Goal: Transaction & Acquisition: Purchase product/service

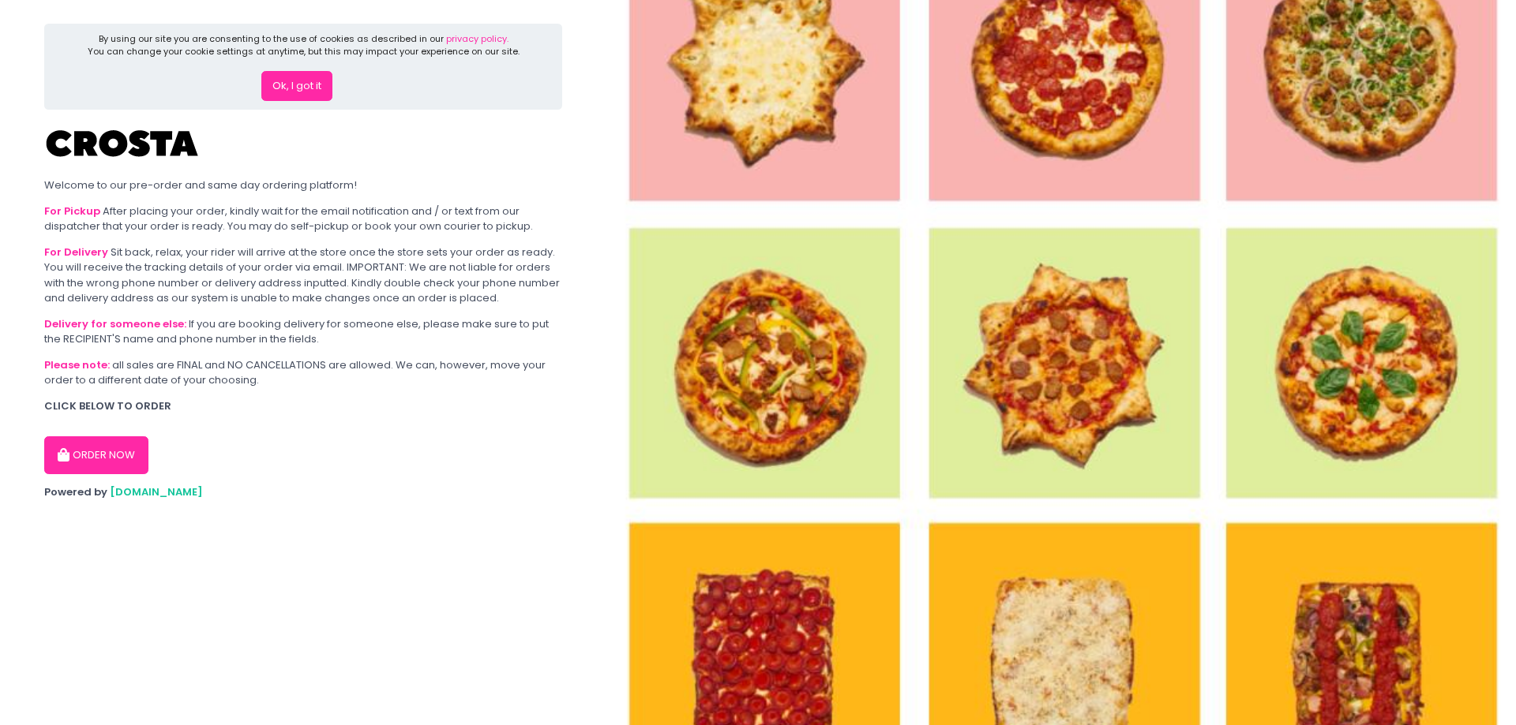
click at [96, 450] on button "ORDER NOW" at bounding box center [96, 456] width 104 height 38
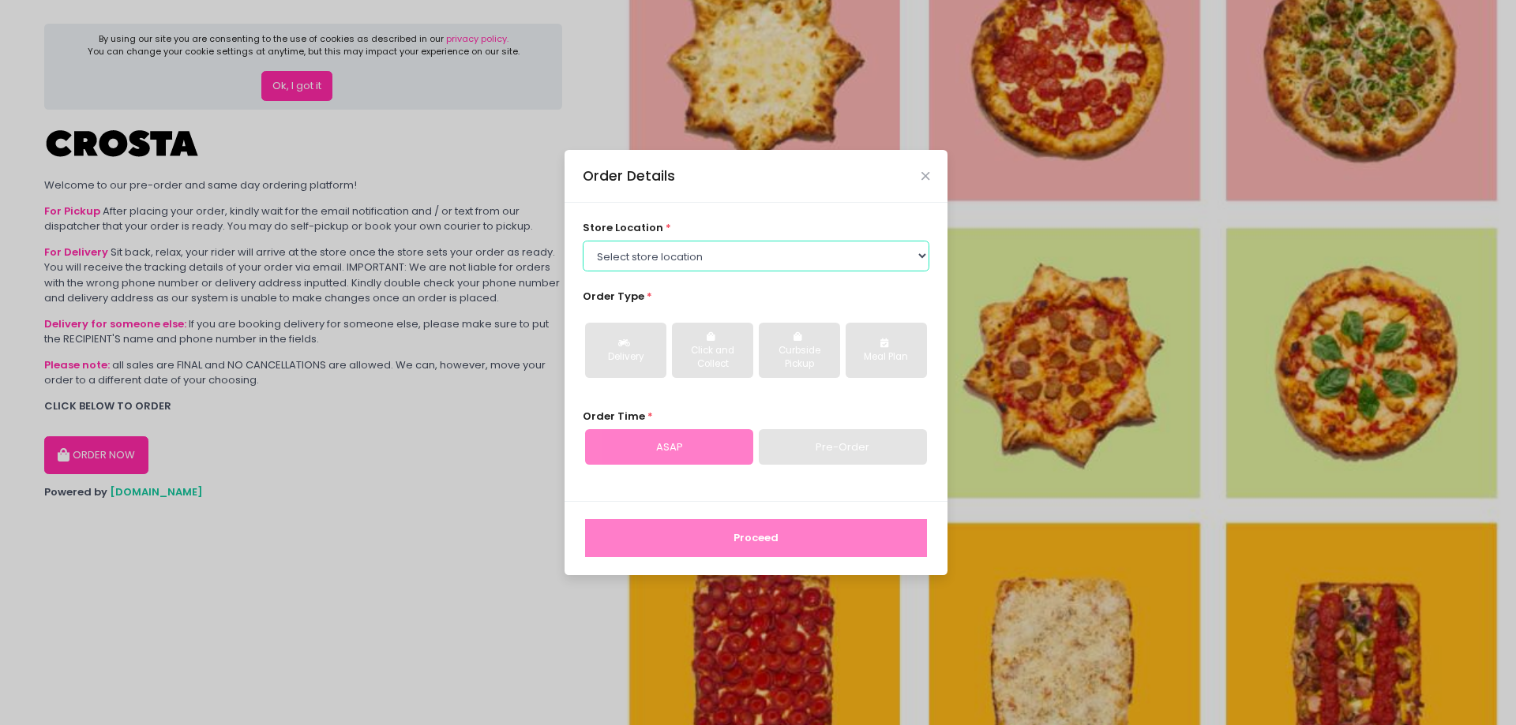
click at [720, 257] on select "Select store location [PERSON_NAME] Pizza - [PERSON_NAME] Pizza - [GEOGRAPHIC_D…" at bounding box center [756, 256] width 347 height 30
select select "65090bae48156caed44a5eb4"
click at [583, 241] on select "Select store location [PERSON_NAME] Pizza - [PERSON_NAME] Pizza - [GEOGRAPHIC_D…" at bounding box center [756, 256] width 347 height 30
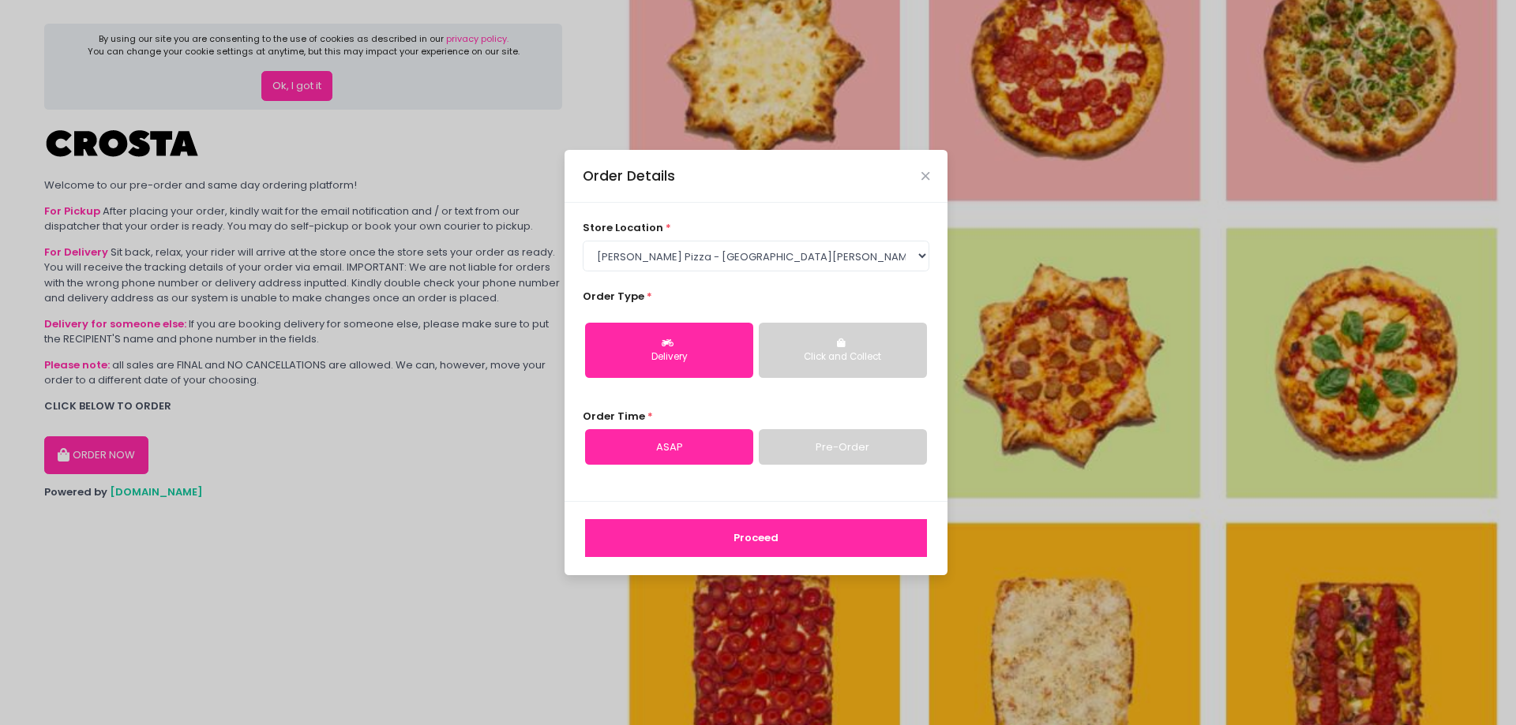
click at [711, 351] on div "Delivery" at bounding box center [669, 358] width 146 height 14
click at [770, 443] on link "Pre-Order" at bounding box center [843, 447] width 168 height 36
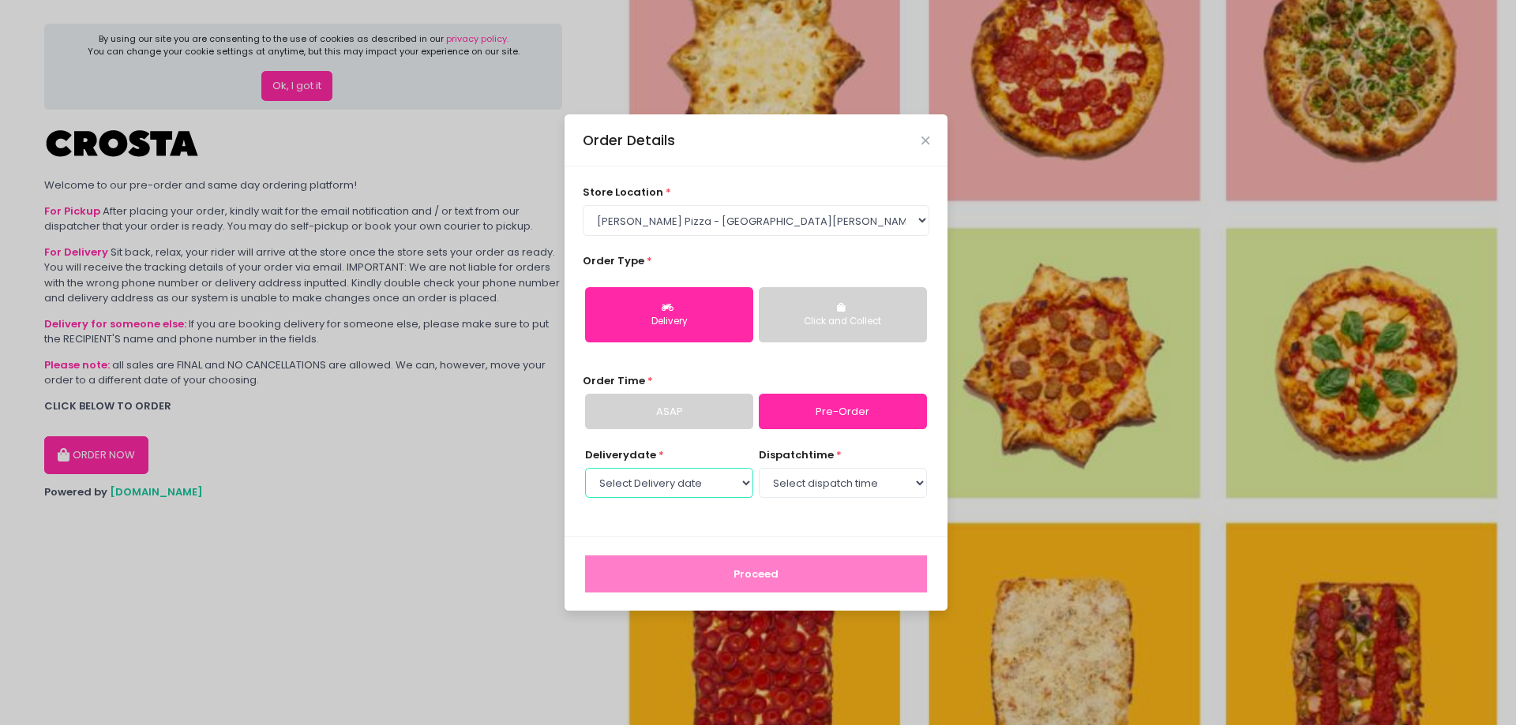
click at [708, 482] on select "Select Delivery date [DATE] [DATE] [DATE] [DATE] [DATE] [DATE]" at bounding box center [669, 483] width 168 height 30
select select "[DATE]"
click at [585, 468] on select "Select Delivery date [DATE] [DATE] [DATE] [DATE] [DATE] [DATE]" at bounding box center [669, 483] width 168 height 30
click at [823, 495] on select "Select dispatch time 12:00 PM - 12:30 PM 12:30 PM - 01:00 PM 01:00 PM - 01:30 P…" at bounding box center [843, 483] width 168 height 30
select select "12:00"
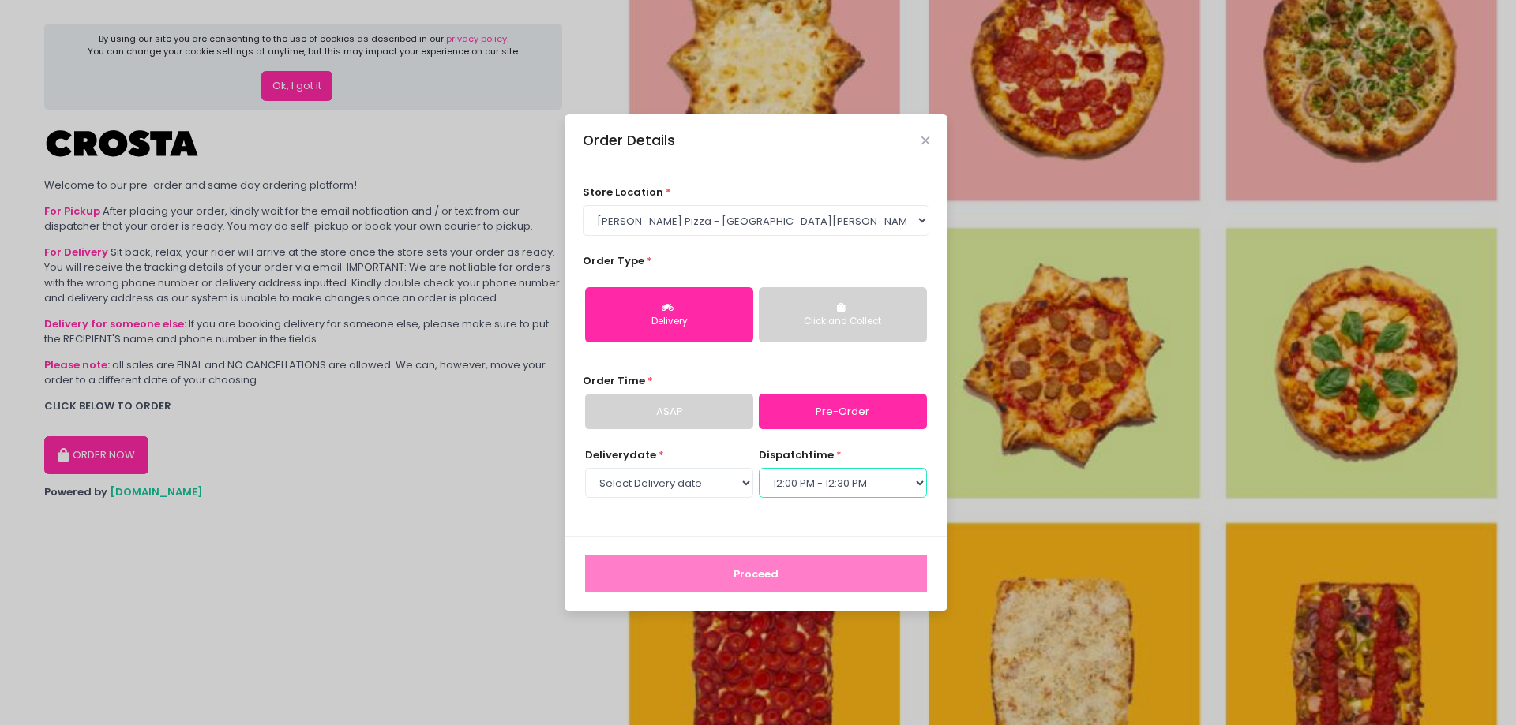
click at [759, 468] on select "Select dispatch time 12:00 PM - 12:30 PM 12:30 PM - 01:00 PM 01:00 PM - 01:30 P…" at bounding box center [843, 483] width 168 height 30
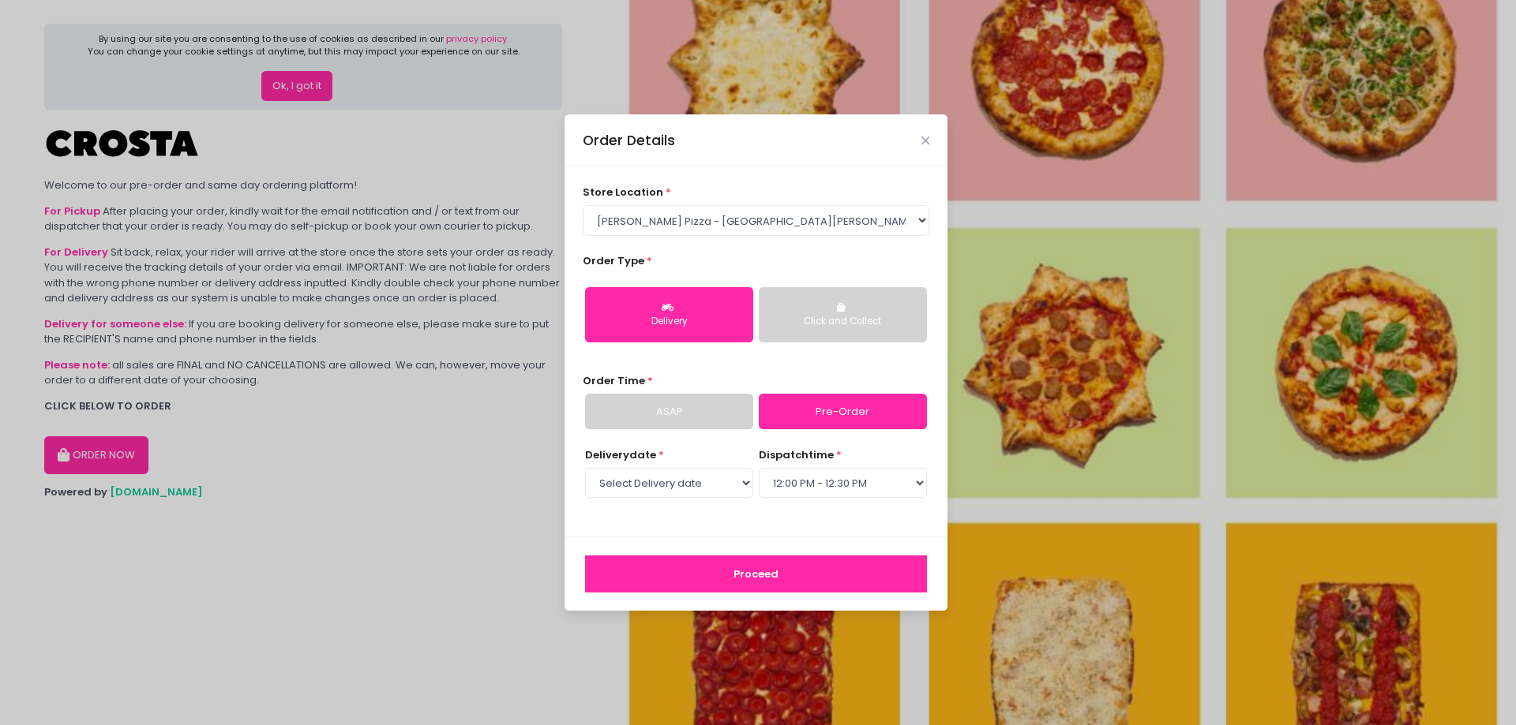
click at [718, 579] on button "Proceed" at bounding box center [756, 575] width 342 height 38
